Goal: Task Accomplishment & Management: Complete application form

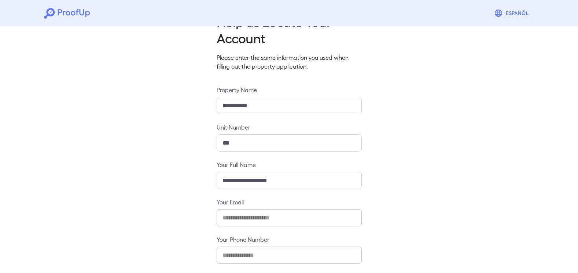
scroll to position [59, 0]
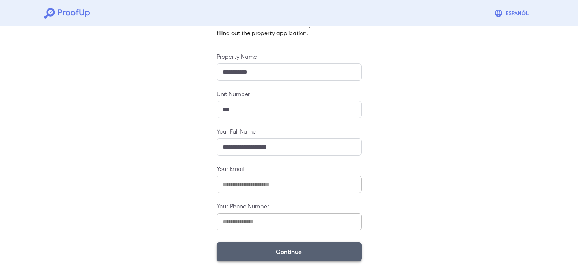
click at [289, 248] on button "Continue" at bounding box center [289, 251] width 145 height 19
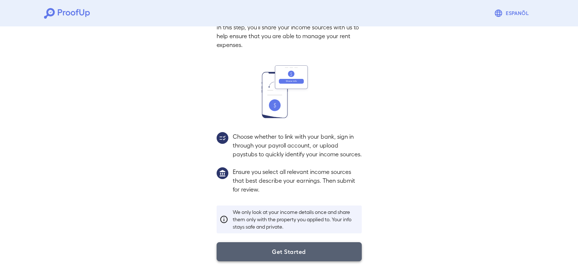
click at [304, 246] on button "Get Started" at bounding box center [289, 251] width 145 height 19
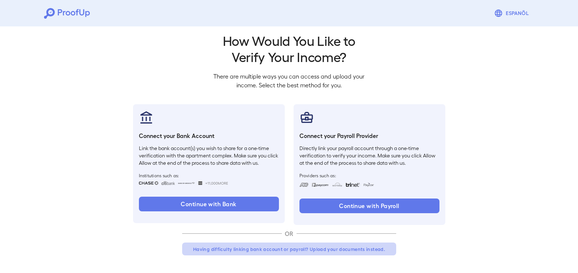
click at [291, 248] on button "Having difficulty linking bank account or payroll? Upload your documents instea…" at bounding box center [289, 248] width 214 height 13
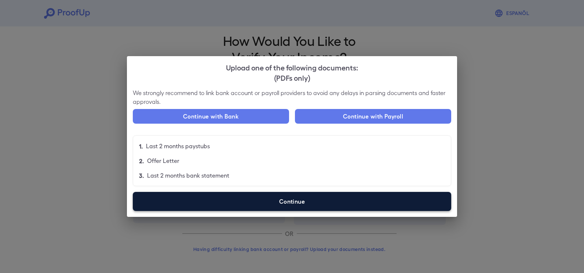
click at [288, 204] on label "Continue" at bounding box center [292, 201] width 318 height 19
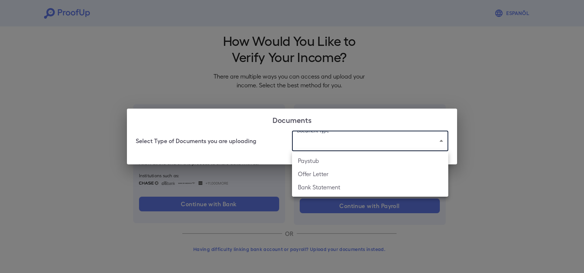
click at [316, 144] on body "Espanõl Go back How Would You Like to Verify Your Income? There are multiple wa…" at bounding box center [292, 133] width 584 height 280
click at [324, 165] on li "Paystub" at bounding box center [370, 160] width 156 height 13
type input "*******"
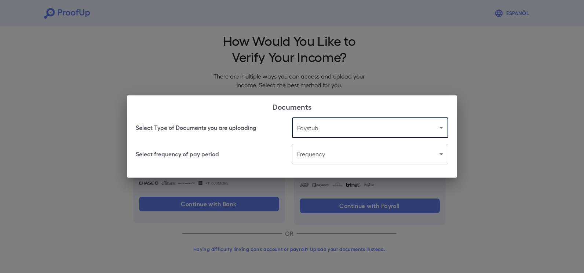
click at [338, 158] on body "Espanõl Go back How Would You Like to Verify Your Income? There are multiple wa…" at bounding box center [292, 133] width 584 height 280
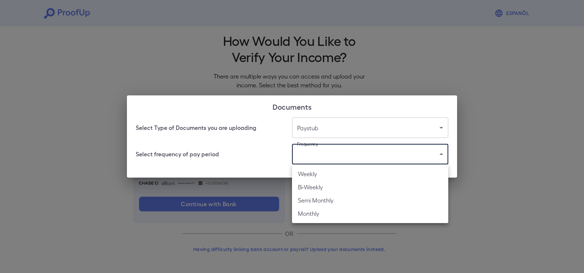
click at [328, 190] on li "Bi-Weekly" at bounding box center [370, 186] width 156 height 13
type input "*********"
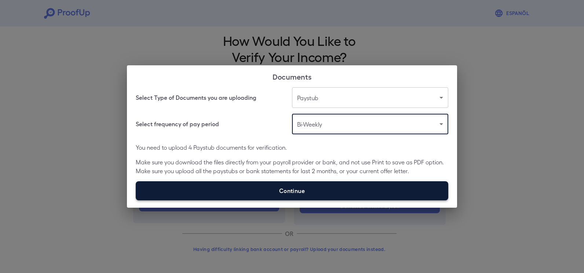
click at [340, 186] on label "Continue" at bounding box center [292, 190] width 313 height 19
click at [136, 200] on input "Continue" at bounding box center [136, 200] width 0 height 0
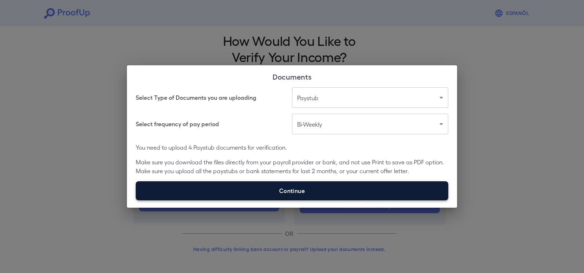
type input "**********"
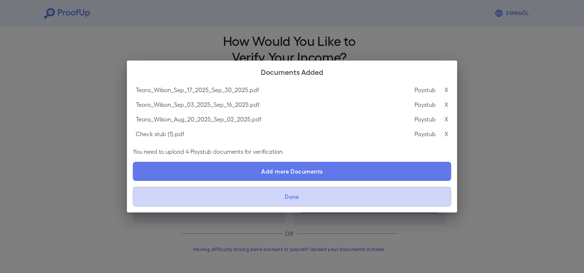
click at [302, 193] on button "Done" at bounding box center [292, 197] width 318 height 20
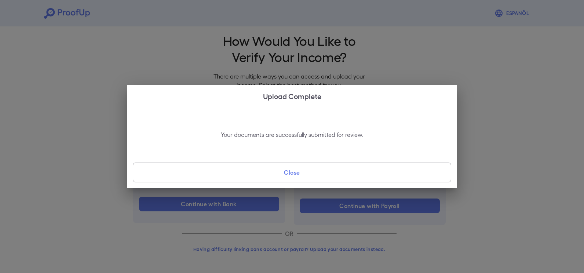
click at [311, 165] on button "Close" at bounding box center [292, 172] width 318 height 20
